Goal: Check status

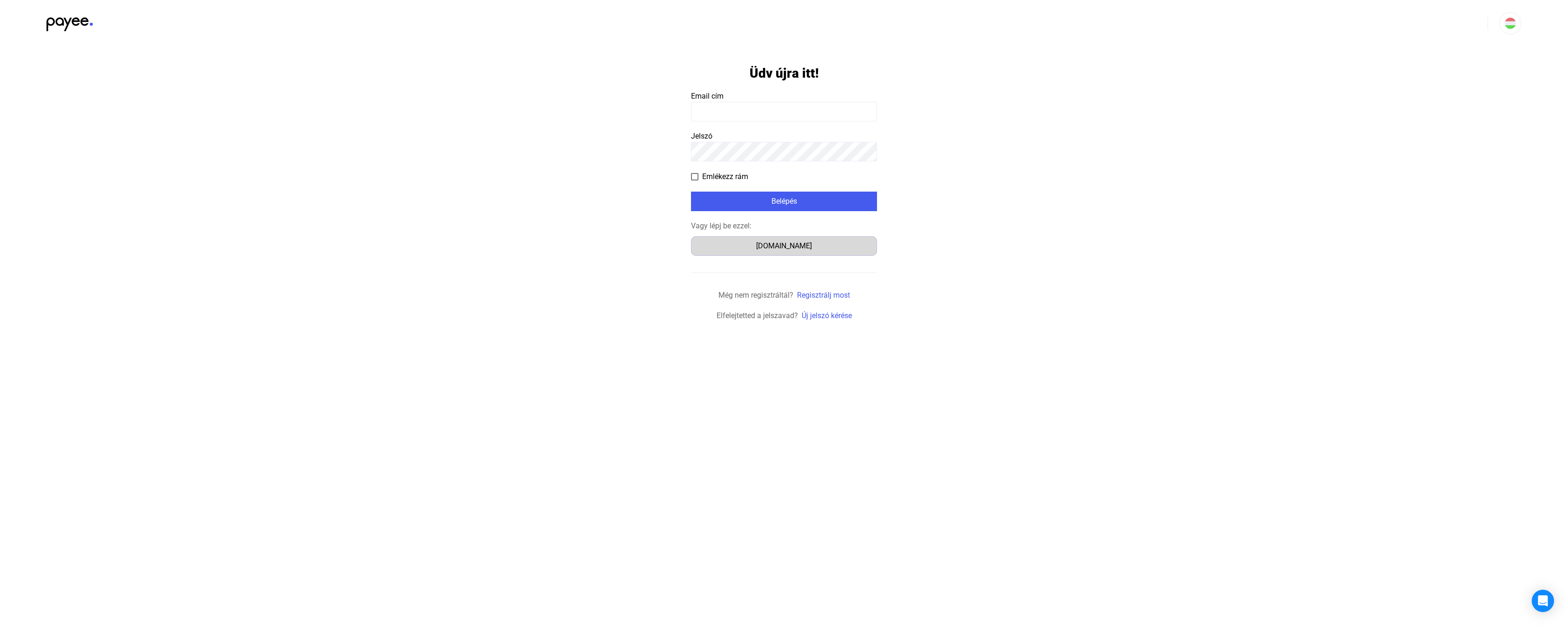
click at [781, 255] on button "[DOMAIN_NAME]" at bounding box center [784, 246] width 186 height 19
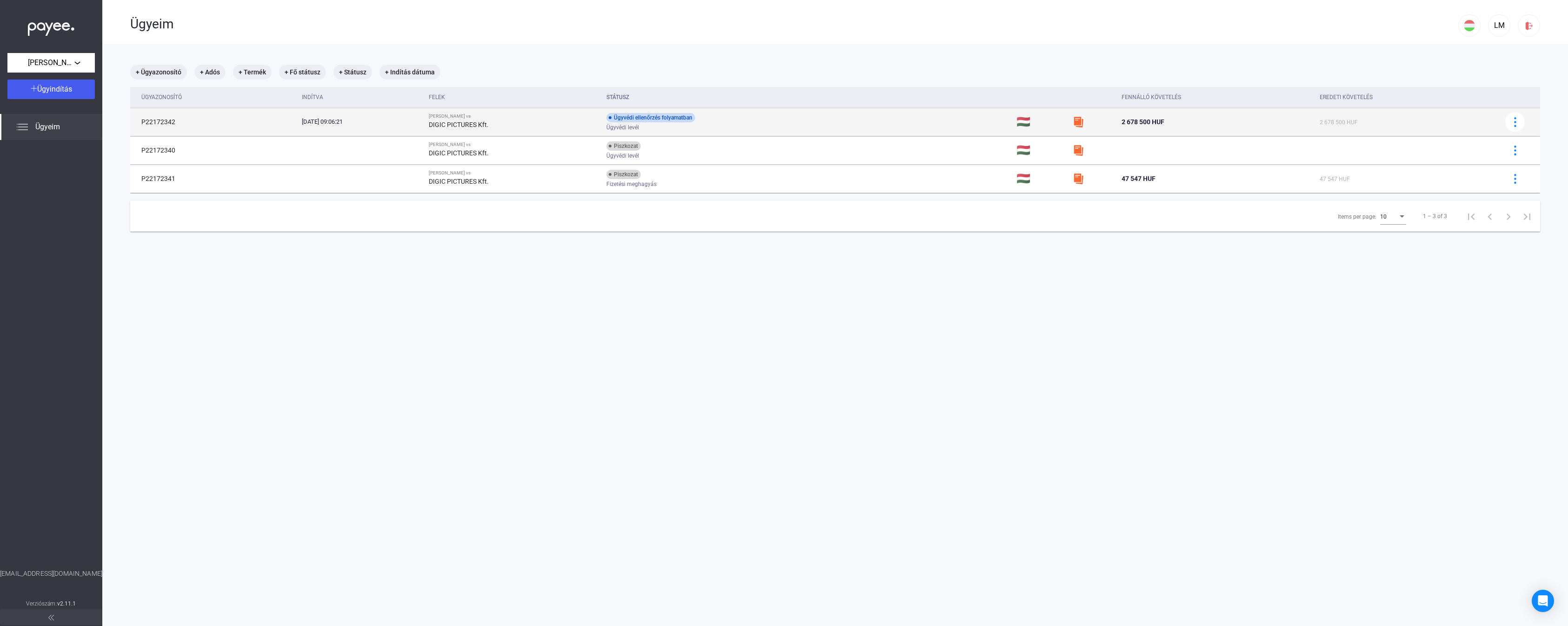
click at [753, 126] on div "Ügyvédi levél" at bounding box center [681, 127] width 149 height 7
